Goal: Find specific page/section: Find specific page/section

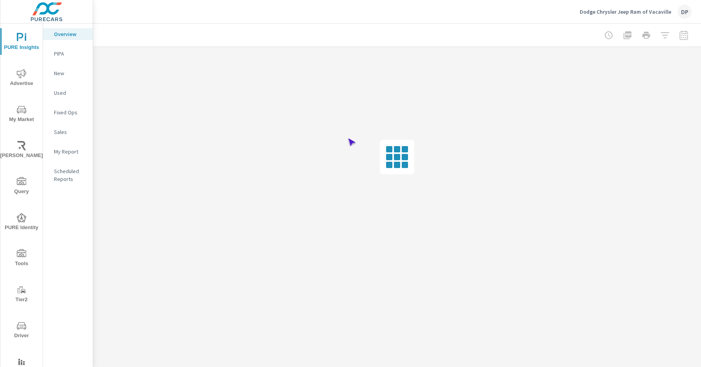
click at [20, 330] on span "Driver" at bounding box center [22, 330] width 38 height 19
